Goal: Find contact information: Find contact information

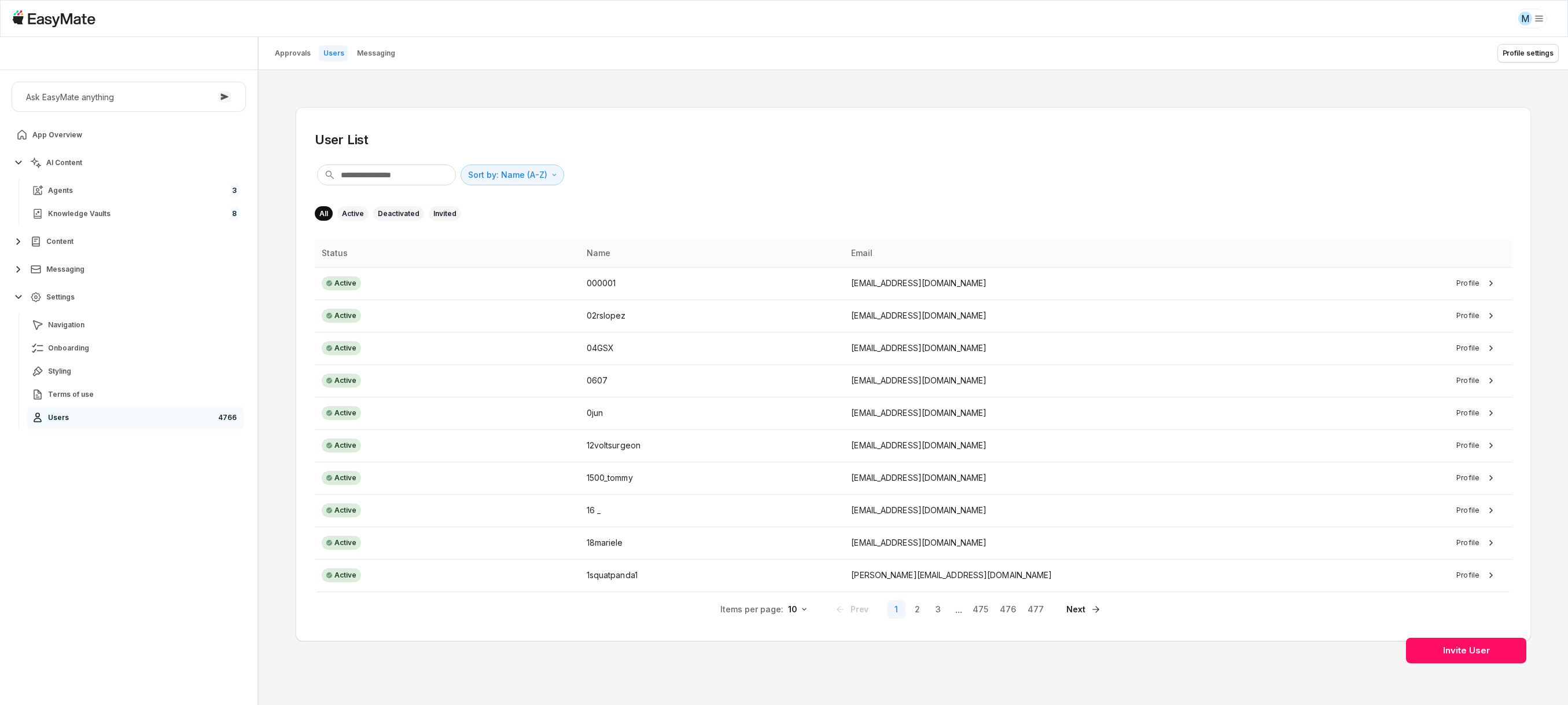
click at [404, 191] on section "User List Sort by: Name (A-Z) Direction All Active Deactivated Invited Status N…" at bounding box center [914, 376] width 1198 height 491
click at [396, 180] on input "text" at bounding box center [387, 175] width 139 height 21
type textarea "*"
paste input "**********"
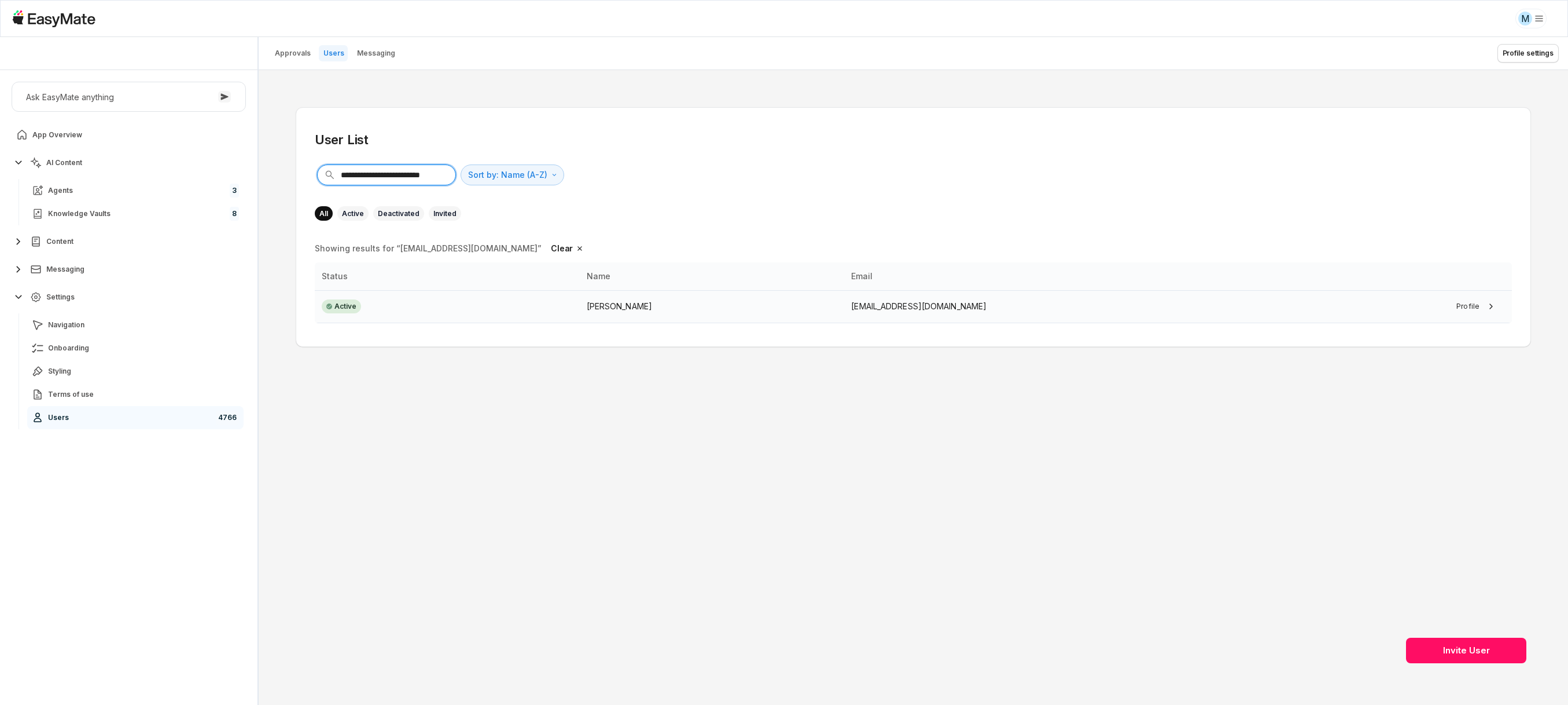
type input "**********"
click at [438, 300] on td "Active" at bounding box center [447, 307] width 265 height 32
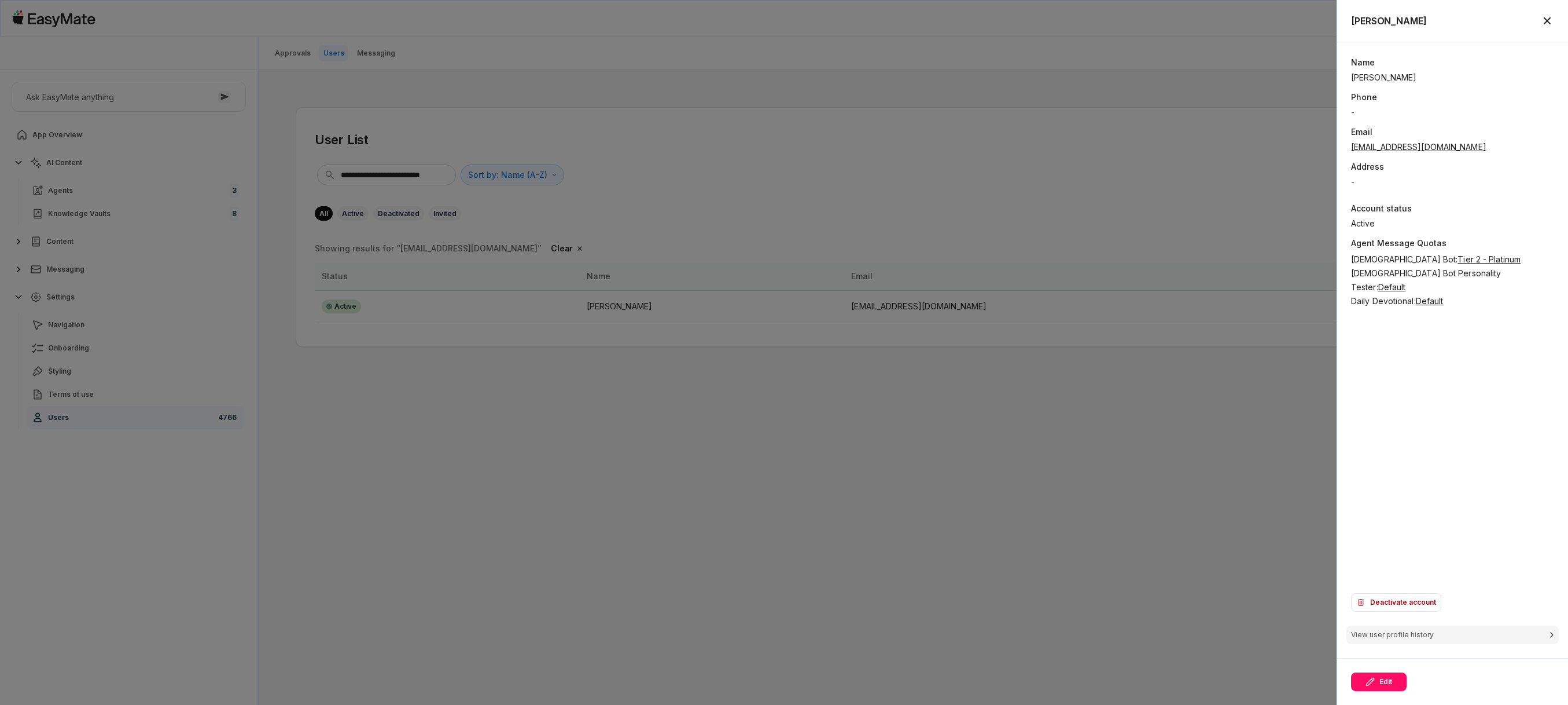
click at [1357, 147] on p "[EMAIL_ADDRESS][DOMAIN_NAME]" at bounding box center [1452, 147] width 203 height 12
drag, startPoint x: 1431, startPoint y: 258, endPoint x: 1475, endPoint y: 215, distance: 61.5
click at [1475, 215] on div "Name [PERSON_NAME] Phone - Email [EMAIL_ADDRESS][DOMAIN_NAME] Address - Account…" at bounding box center [1452, 181] width 203 height 251
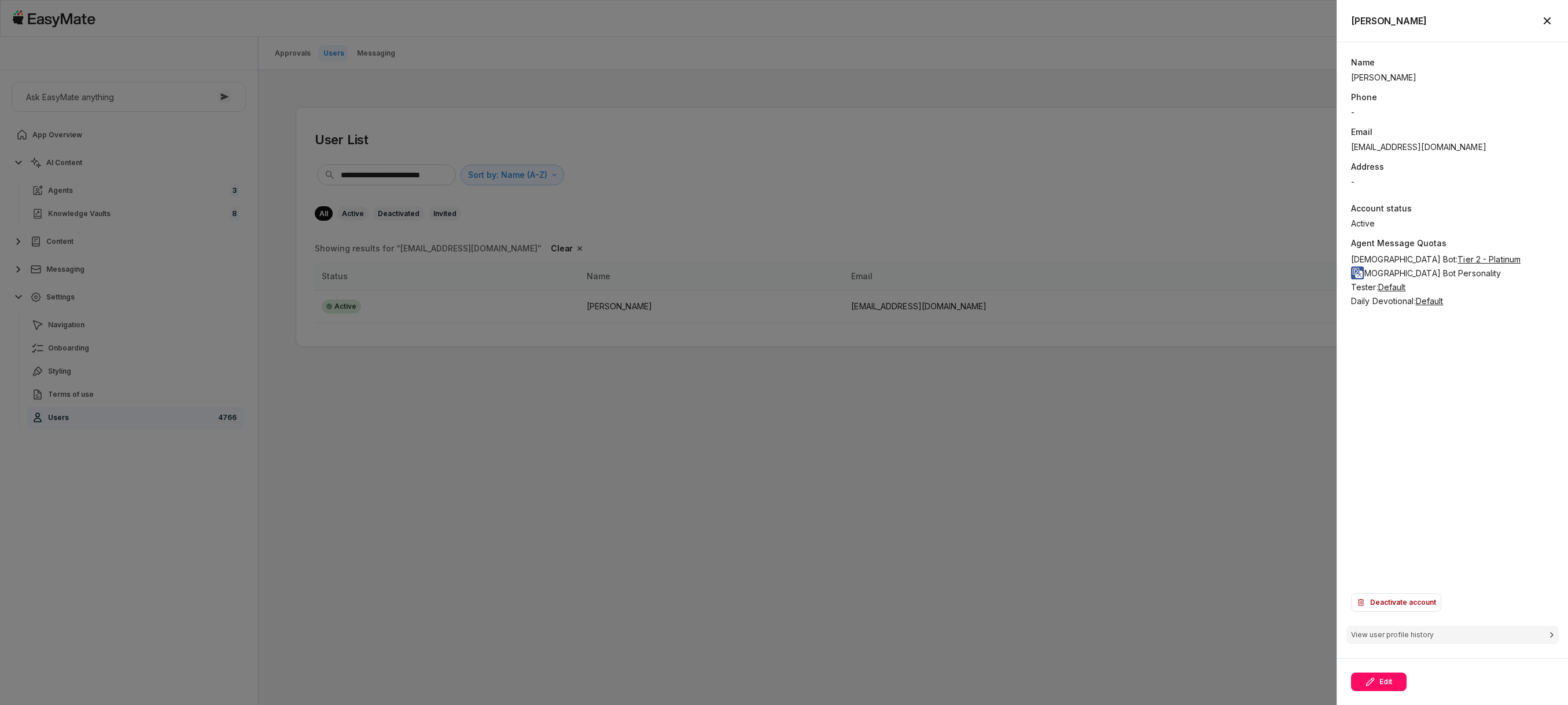
click at [1480, 329] on div "Name [PERSON_NAME] Phone - Email [EMAIL_ADDRESS][DOMAIN_NAME] Address - Account…" at bounding box center [1452, 321] width 203 height 530
drag, startPoint x: 1353, startPoint y: 259, endPoint x: 1392, endPoint y: 260, distance: 39.0
click at [1392, 260] on span "[DEMOGRAPHIC_DATA] Bot :" at bounding box center [1404, 259] width 106 height 10
click at [1392, 337] on div "Name [PERSON_NAME] Phone - Email [EMAIL_ADDRESS][DOMAIN_NAME] Address - Account…" at bounding box center [1452, 321] width 203 height 530
click at [1491, 147] on p "[EMAIL_ADDRESS][DOMAIN_NAME]" at bounding box center [1452, 147] width 203 height 12
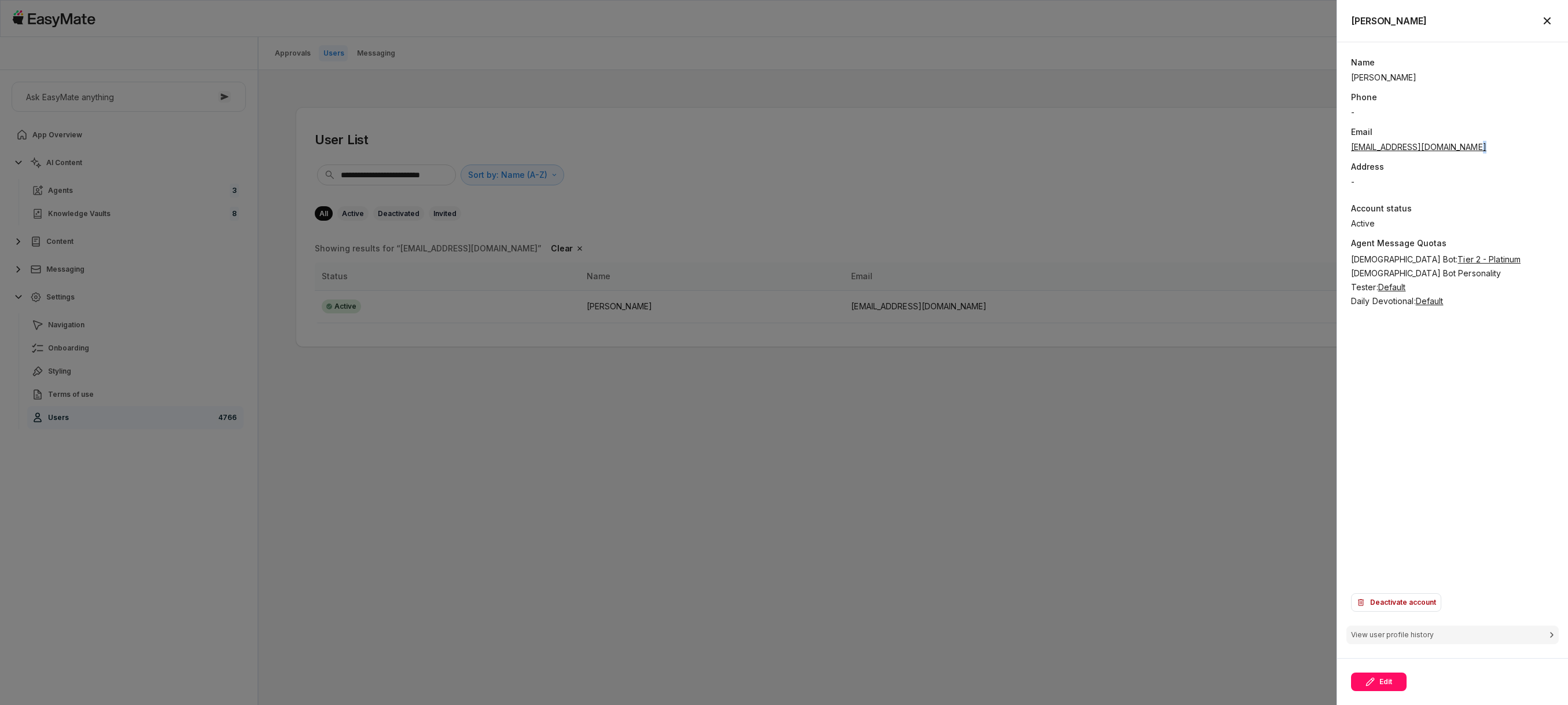
click at [1491, 147] on p "[EMAIL_ADDRESS][DOMAIN_NAME]" at bounding box center [1452, 147] width 203 height 12
copy p "[EMAIL_ADDRESS][DOMAIN_NAME]"
type textarea "*"
